Goal: Information Seeking & Learning: Learn about a topic

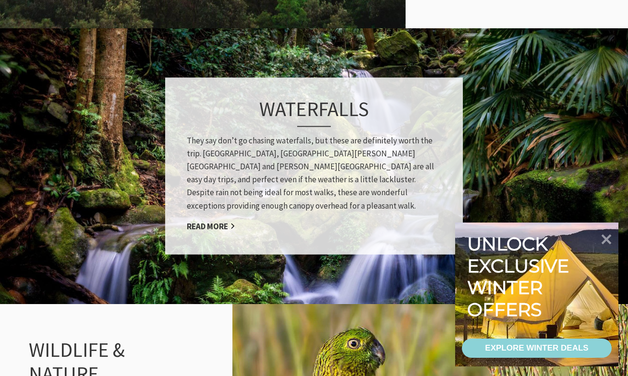
scroll to position [807, 0]
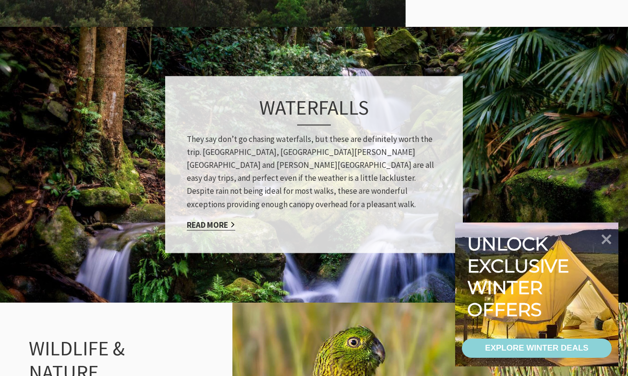
click at [221, 223] on link "Read More" at bounding box center [211, 224] width 48 height 11
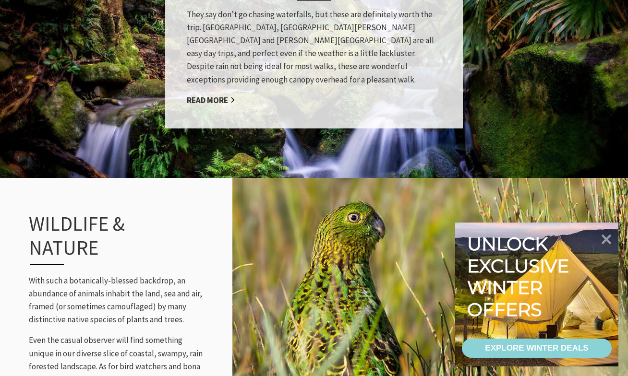
scroll to position [955, 0]
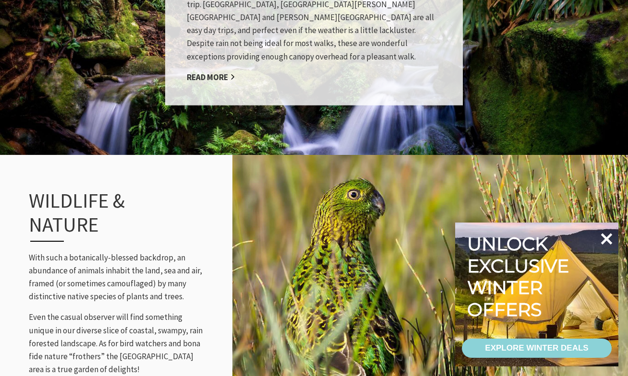
click at [603, 235] on icon at bounding box center [607, 239] width 12 height 12
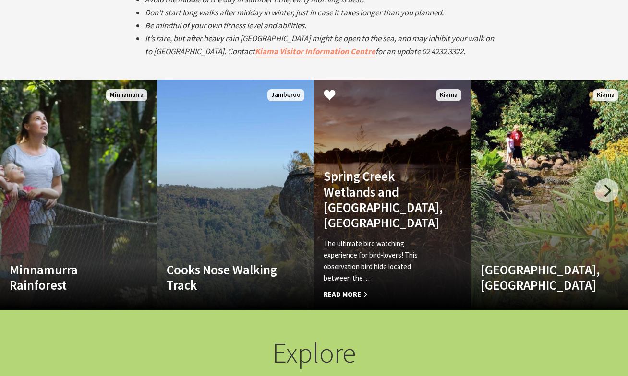
scroll to position [1816, 0]
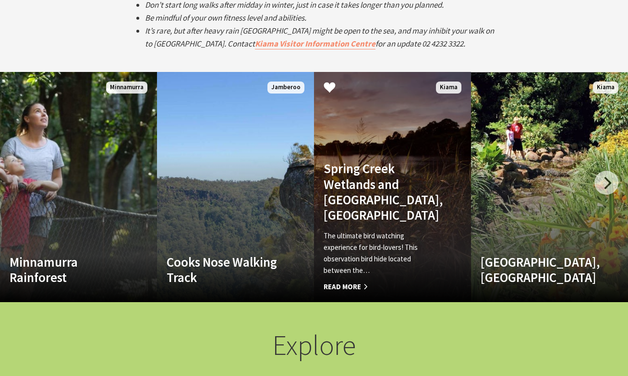
click at [357, 192] on h4 "Spring Creek Wetlands and Bird Hide, Kiama" at bounding box center [380, 192] width 114 height 62
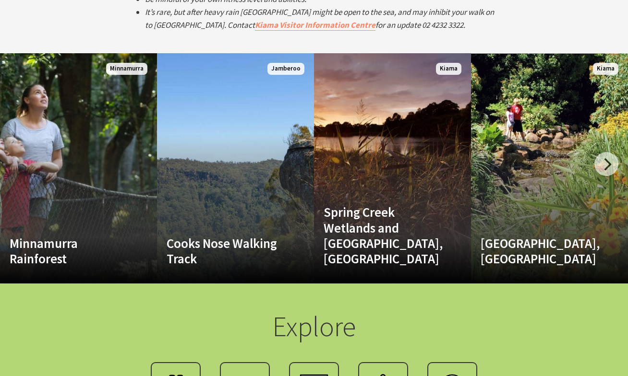
scroll to position [1838, 0]
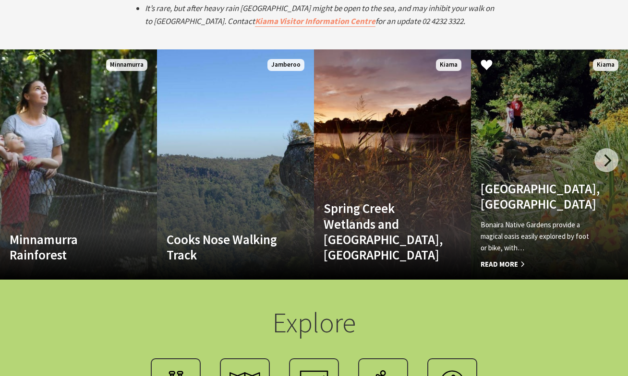
click at [533, 202] on h4 "Bonaira Native Gardens, Kiama" at bounding box center [537, 196] width 114 height 31
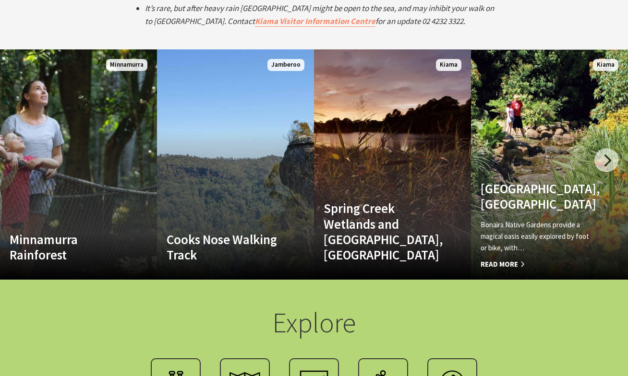
scroll to position [1847, 0]
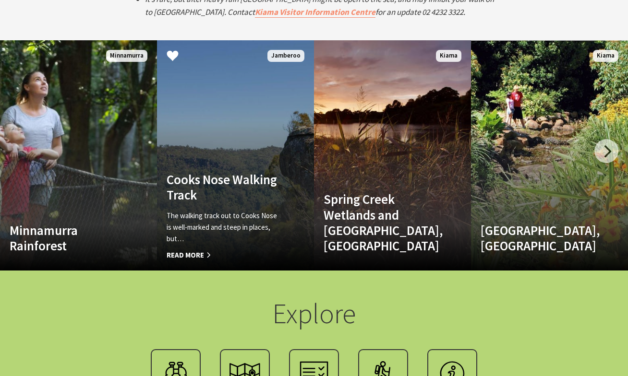
click at [234, 186] on h4 "Cooks Nose Walking Track" at bounding box center [223, 187] width 114 height 31
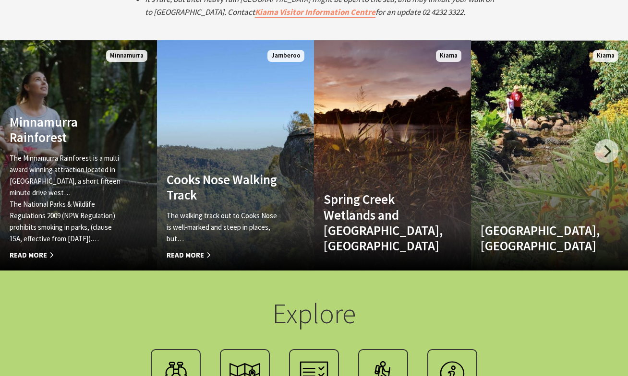
click at [31, 136] on h4 "Minnamurra Rainforest" at bounding box center [67, 129] width 114 height 31
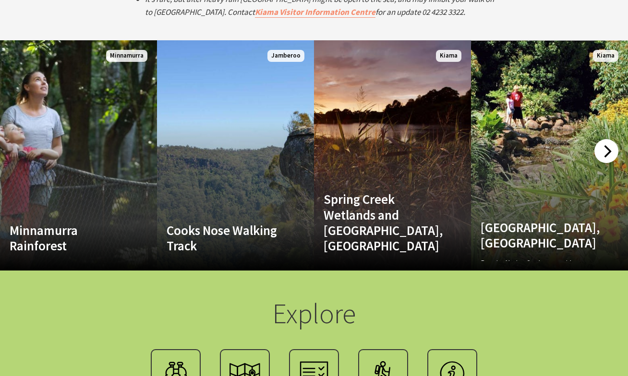
click at [605, 149] on div at bounding box center [606, 151] width 24 height 24
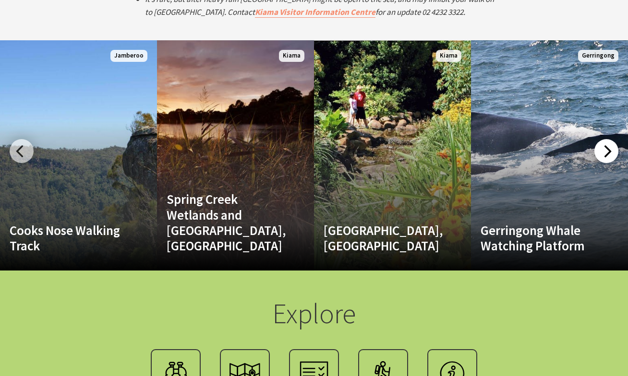
click at [605, 149] on div at bounding box center [606, 151] width 24 height 24
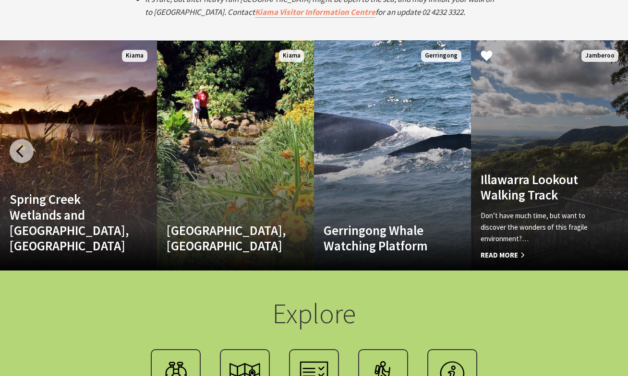
click at [539, 190] on h4 "Illawarra Lookout Walking Track" at bounding box center [537, 187] width 114 height 31
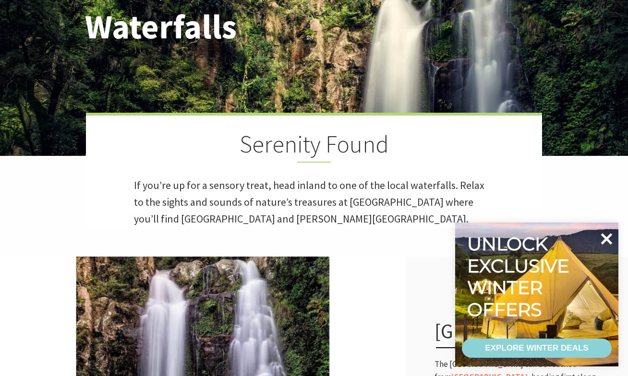
scroll to position [561, 625]
click at [607, 242] on icon at bounding box center [607, 239] width 12 height 12
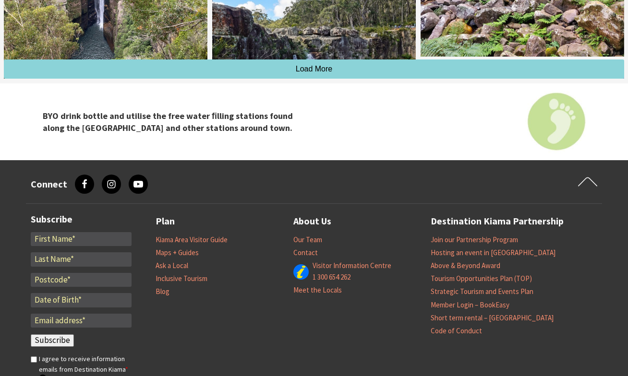
scroll to position [1500, 0]
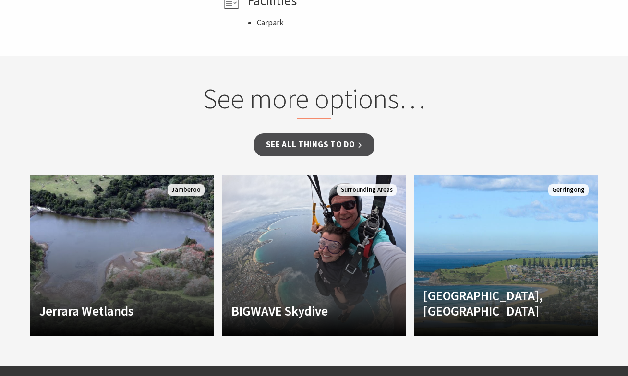
scroll to position [759, 0]
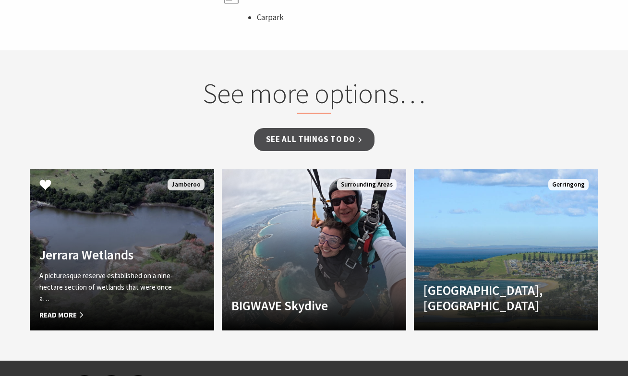
click at [131, 188] on link "Jerrara Wetlands A picturesque reserve established on a nine-hectare section of…" at bounding box center [122, 249] width 184 height 161
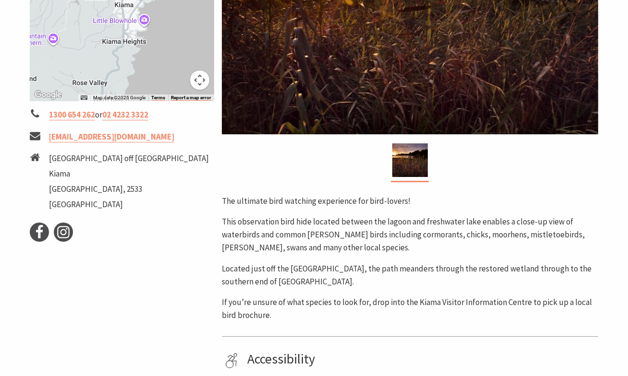
scroll to position [329, 0]
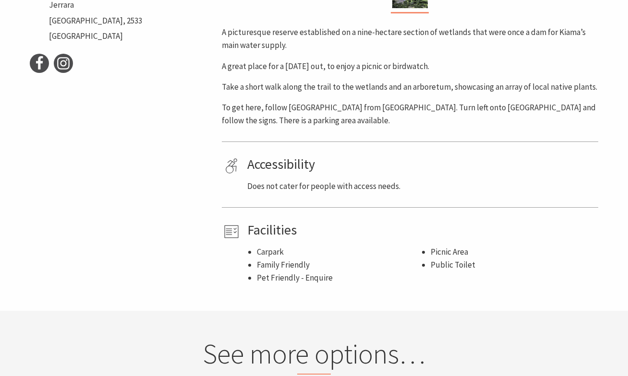
scroll to position [465, 0]
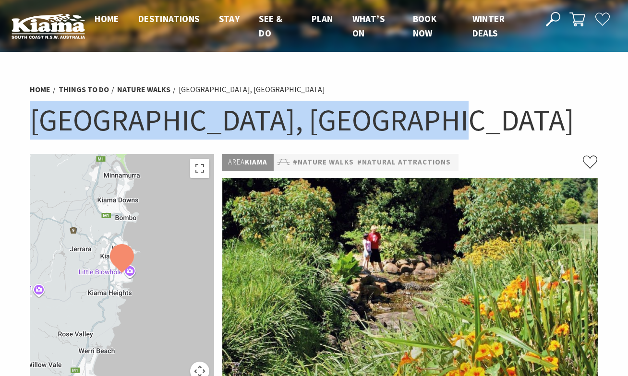
drag, startPoint x: 29, startPoint y: 124, endPoint x: 420, endPoint y: 113, distance: 390.7
click at [420, 113] on div "Home Things To Do Nature Walks Bonaira Native Gardens, Kiama Bonaira Native Gar…" at bounding box center [314, 116] width 576 height 76
copy h1 "Bonaira Native Gardens, Kiama"
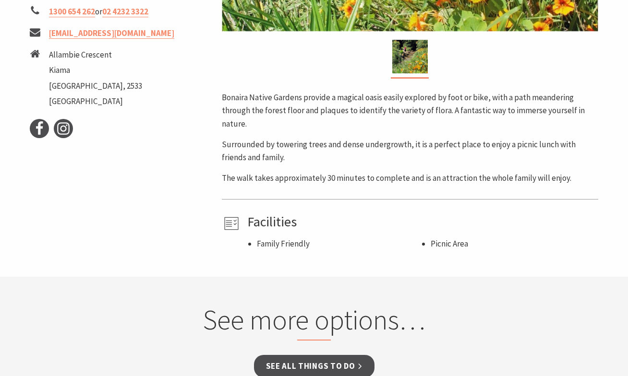
scroll to position [393, 0]
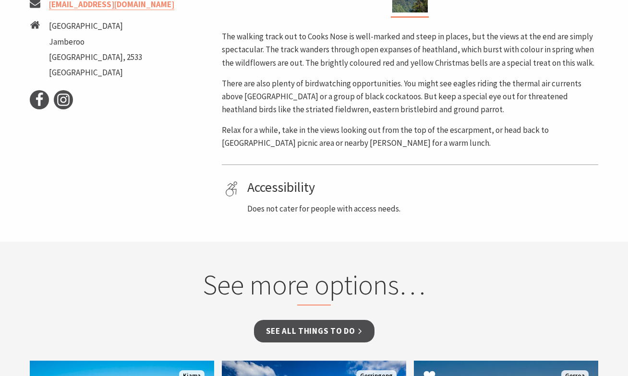
scroll to position [453, 0]
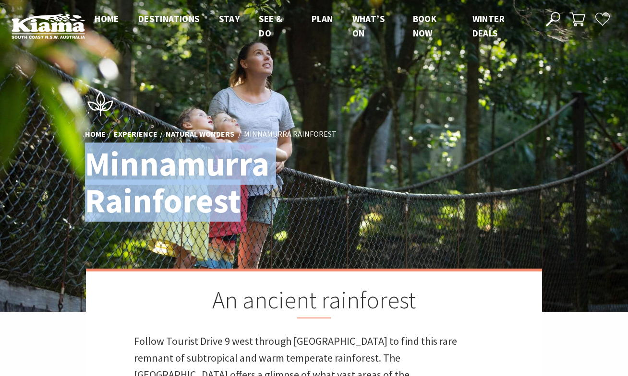
drag, startPoint x: 90, startPoint y: 161, endPoint x: 249, endPoint y: 196, distance: 163.5
click at [249, 196] on h1 "Minnamurra Rainforest" at bounding box center [220, 183] width 271 height 74
copy h1 "Minnamurra Rainforest"
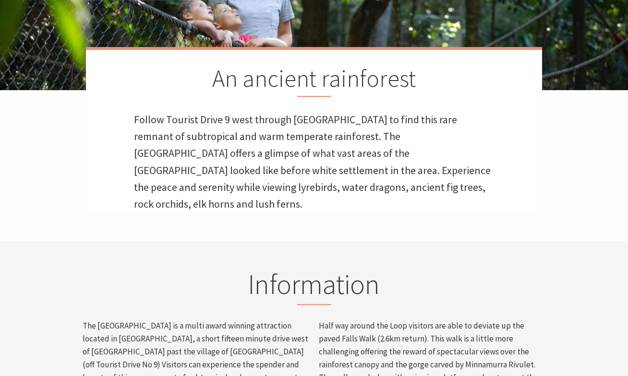
scroll to position [225, 0]
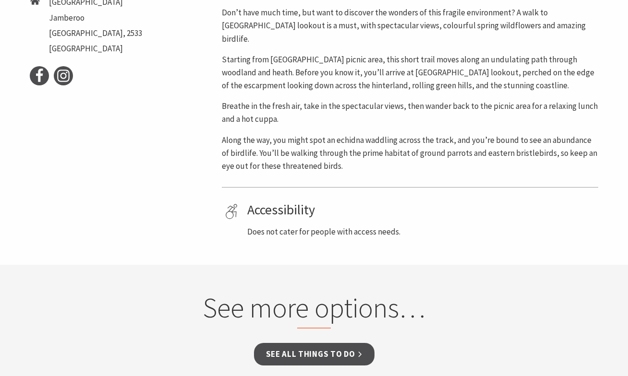
scroll to position [467, 0]
